Goal: Information Seeking & Learning: Learn about a topic

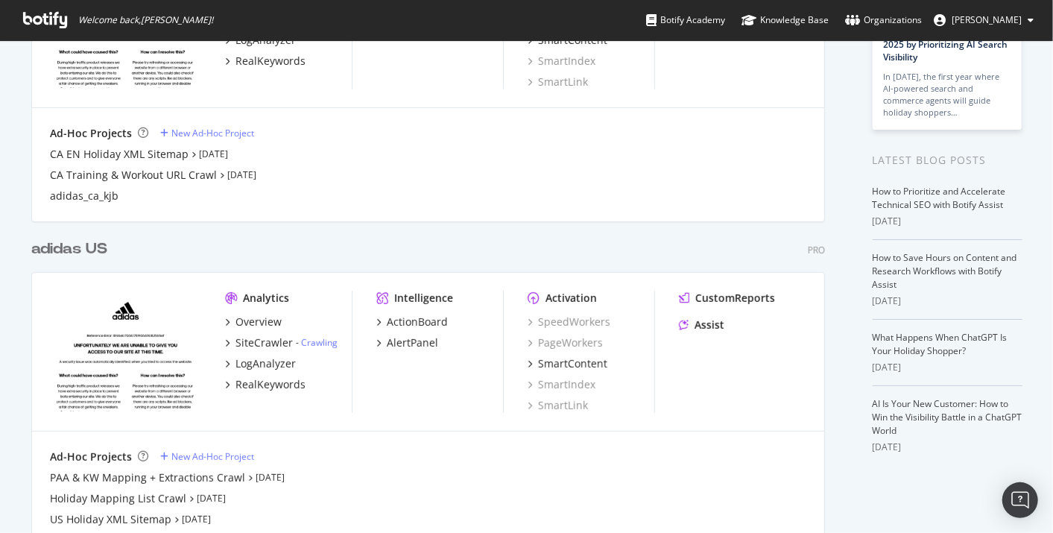
scroll to position [258, 0]
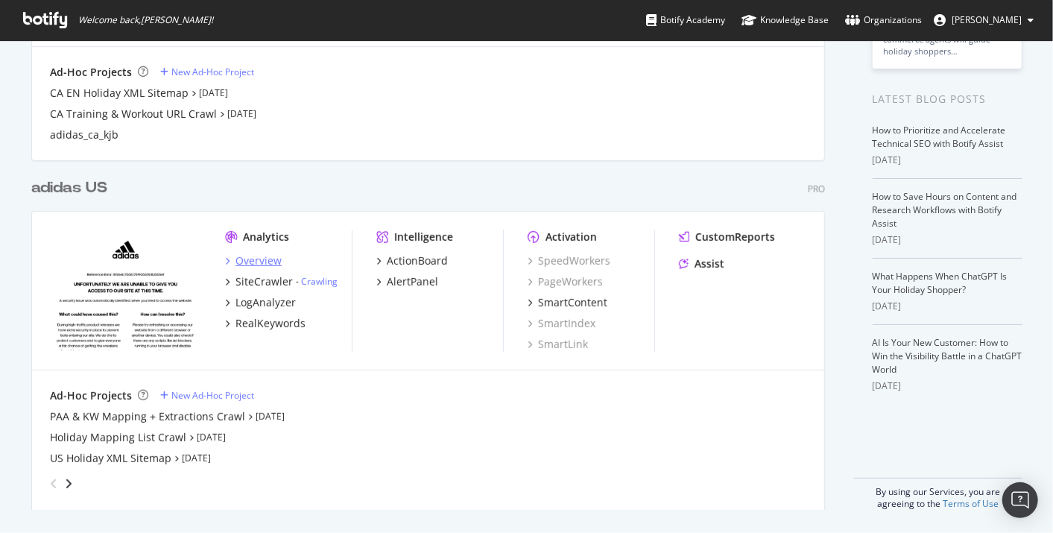
click at [267, 261] on div "Overview" at bounding box center [258, 260] width 46 height 15
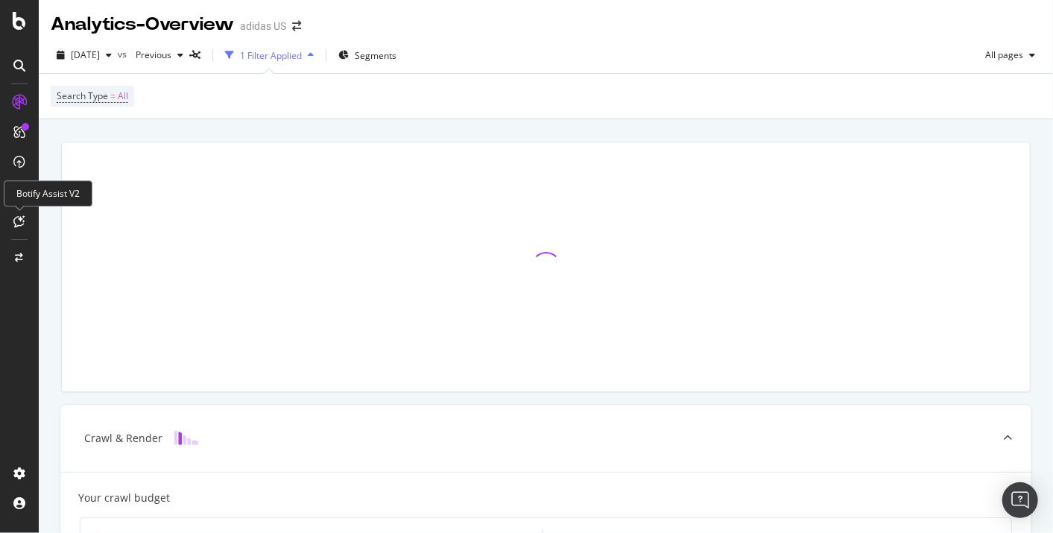
click at [19, 228] on div at bounding box center [19, 221] width 24 height 24
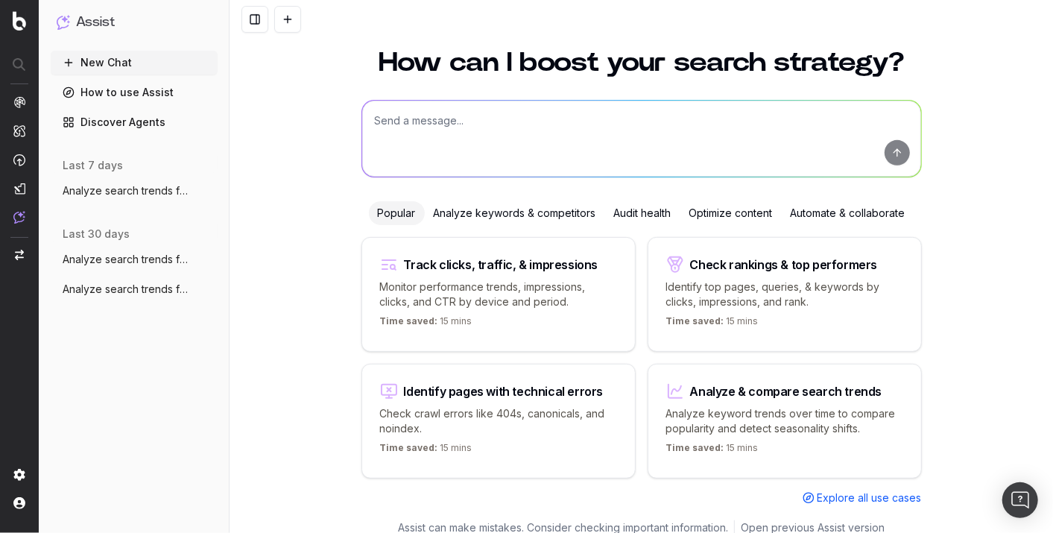
scroll to position [43, 0]
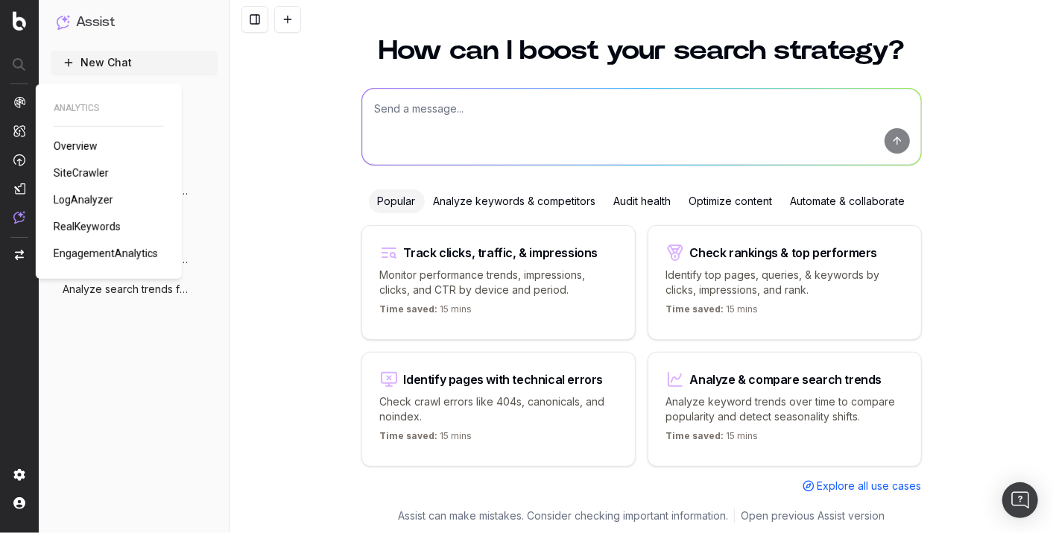
click at [19, 101] on img at bounding box center [19, 102] width 12 height 12
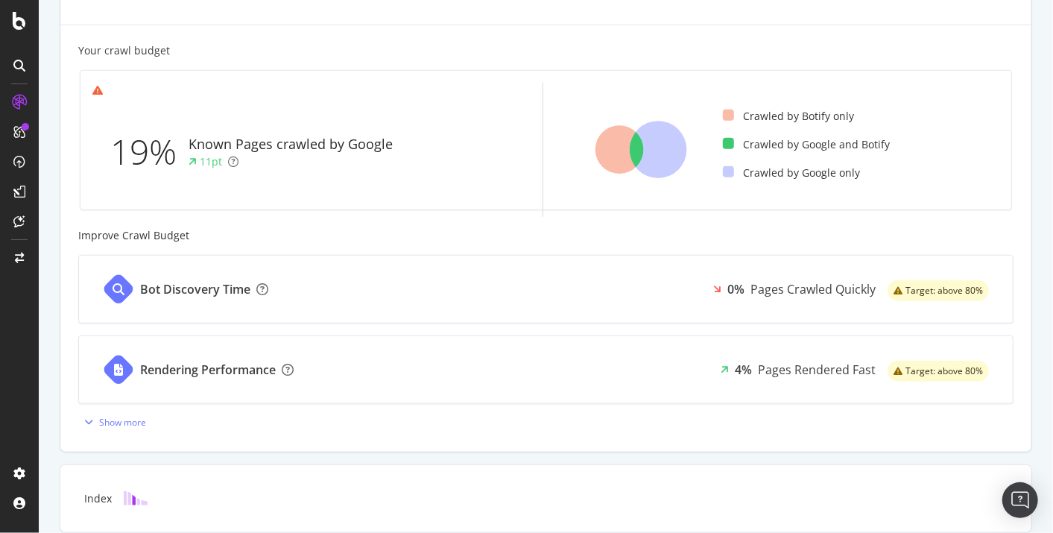
scroll to position [447, 0]
click at [317, 42] on div "Your crawl budget 19% Known Pages crawled by Google 11pt Crawled by Botify only…" at bounding box center [545, 238] width 971 height 427
click at [581, 66] on div "19% Known Pages crawled by Google 11pt Crawled by Botify only Crawled by Google…" at bounding box center [546, 141] width 950 height 164
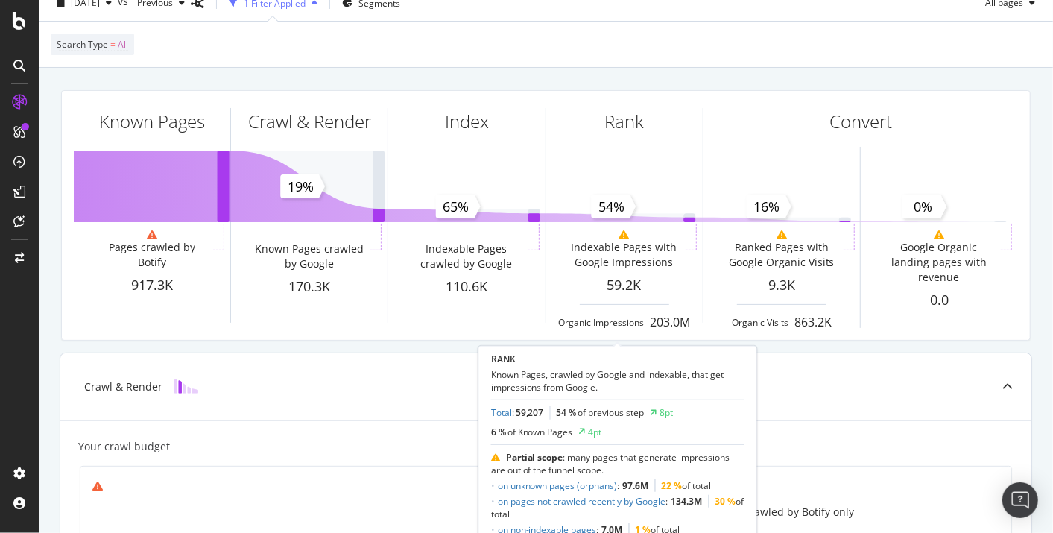
scroll to position [51, 0]
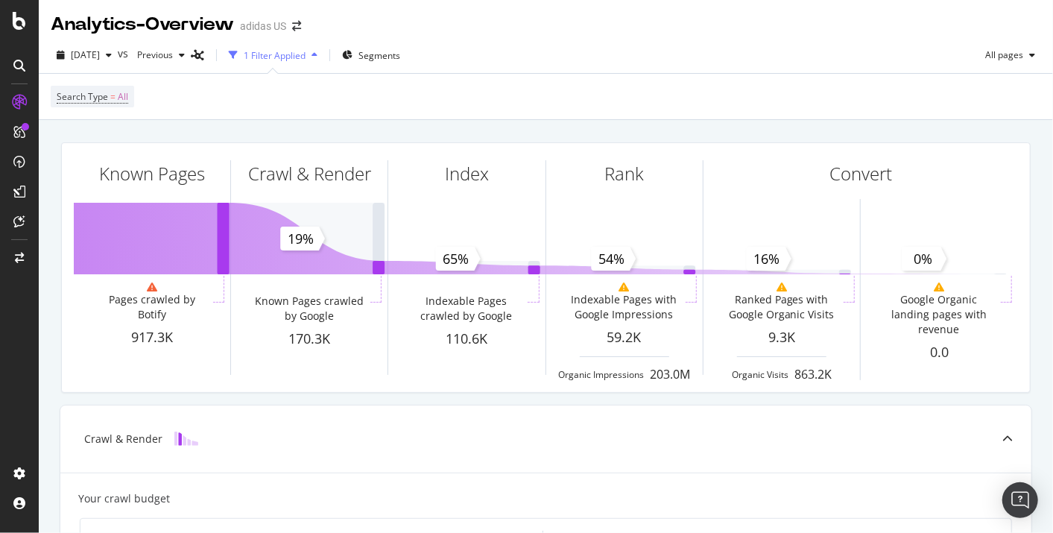
scroll to position [51, 0]
